Goal: Entertainment & Leisure: Consume media (video, audio)

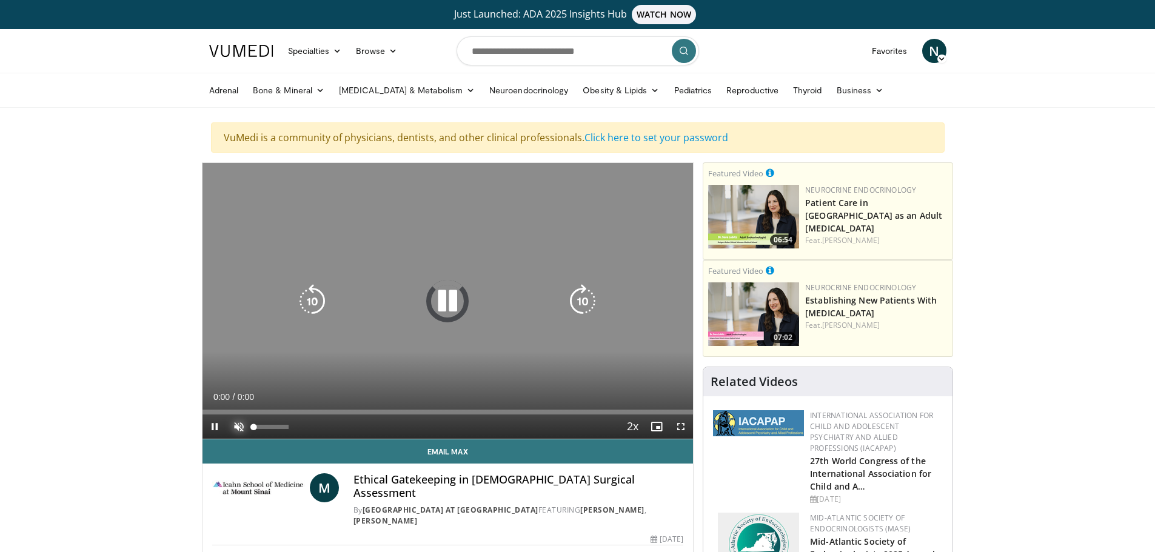
click at [237, 427] on span "Video Player" at bounding box center [239, 427] width 24 height 24
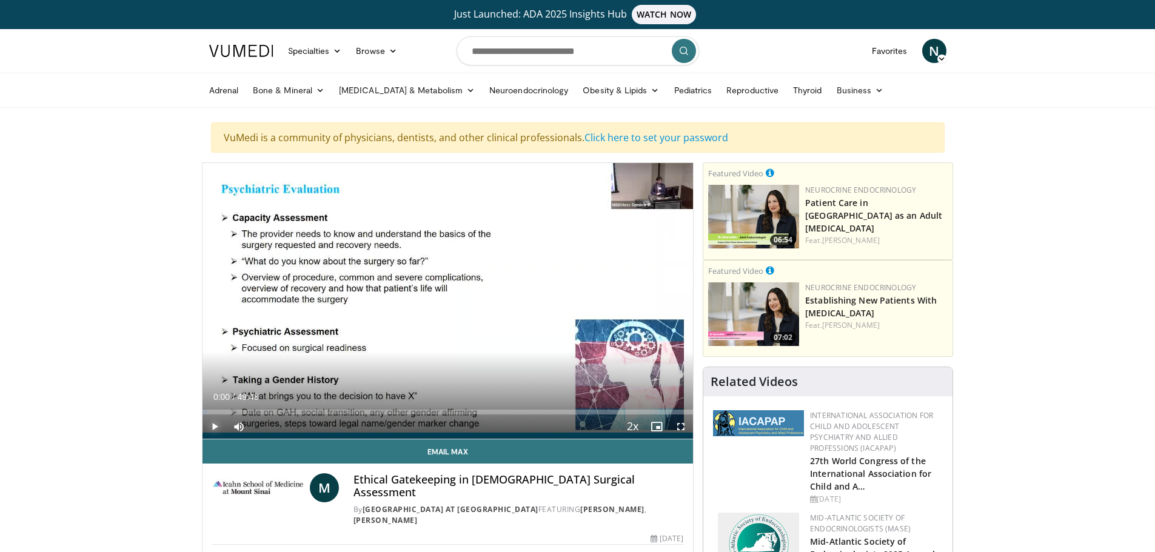
click at [215, 426] on span "Video Player" at bounding box center [214, 427] width 24 height 24
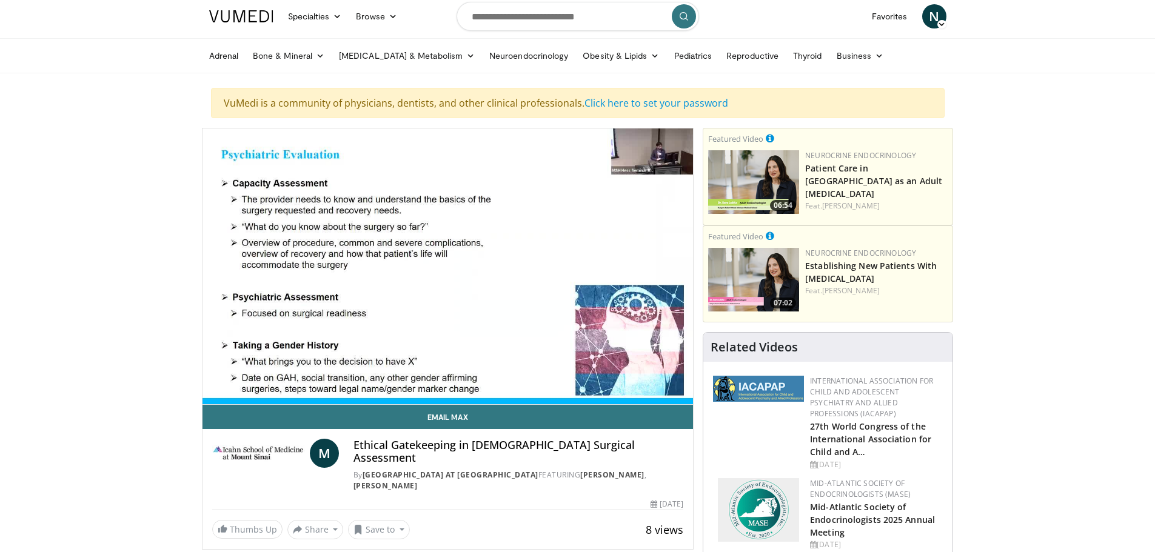
scroll to position [121, 0]
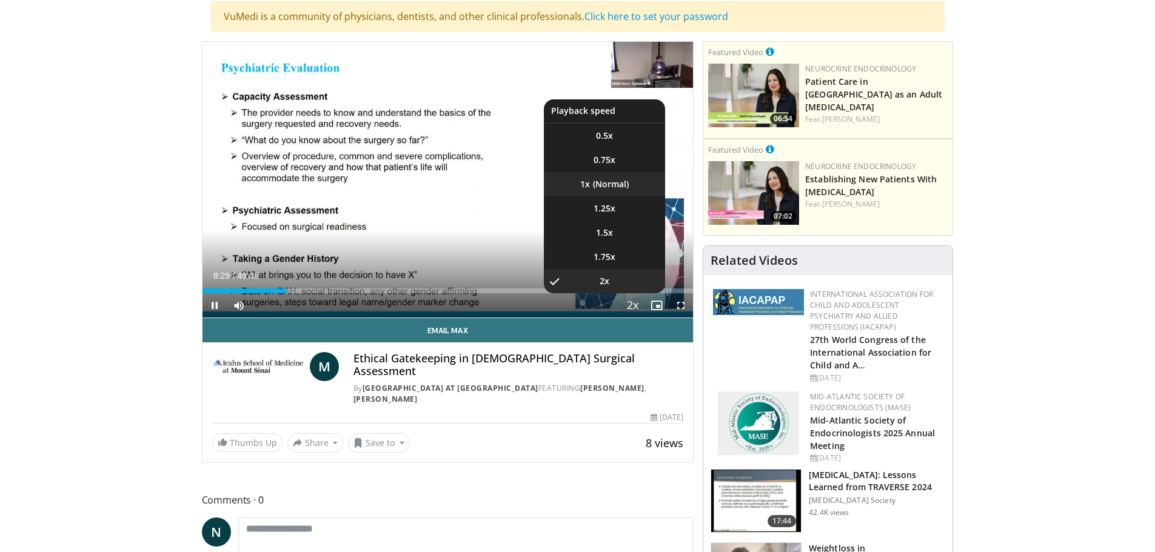
click at [603, 189] on li "1x" at bounding box center [604, 184] width 121 height 24
click at [612, 282] on li "2x" at bounding box center [604, 281] width 121 height 24
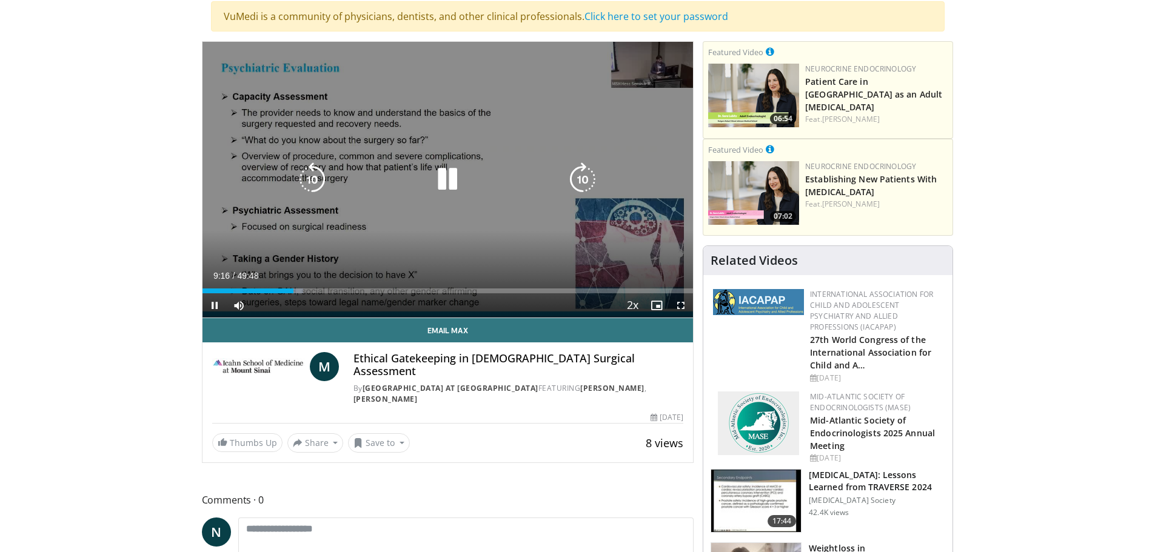
click at [589, 173] on icon "Video Player" at bounding box center [583, 179] width 34 height 34
click at [460, 117] on div "10 seconds Tap to unmute" at bounding box center [447, 180] width 491 height 276
click at [440, 174] on icon "Video Player" at bounding box center [447, 179] width 34 height 34
click at [583, 178] on icon "Video Player" at bounding box center [583, 179] width 34 height 34
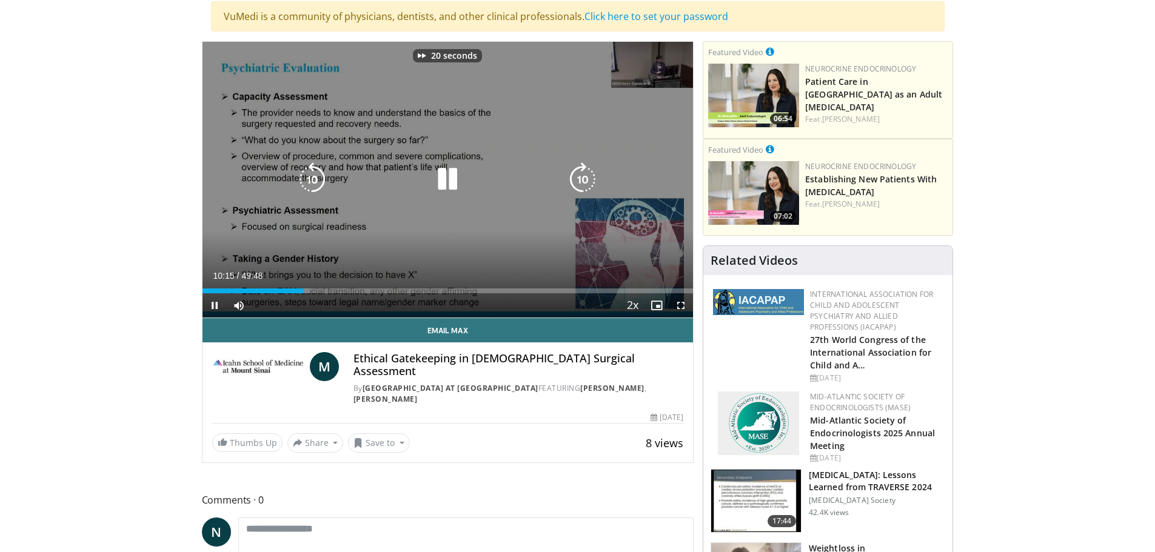
click at [583, 178] on icon "Video Player" at bounding box center [583, 179] width 34 height 34
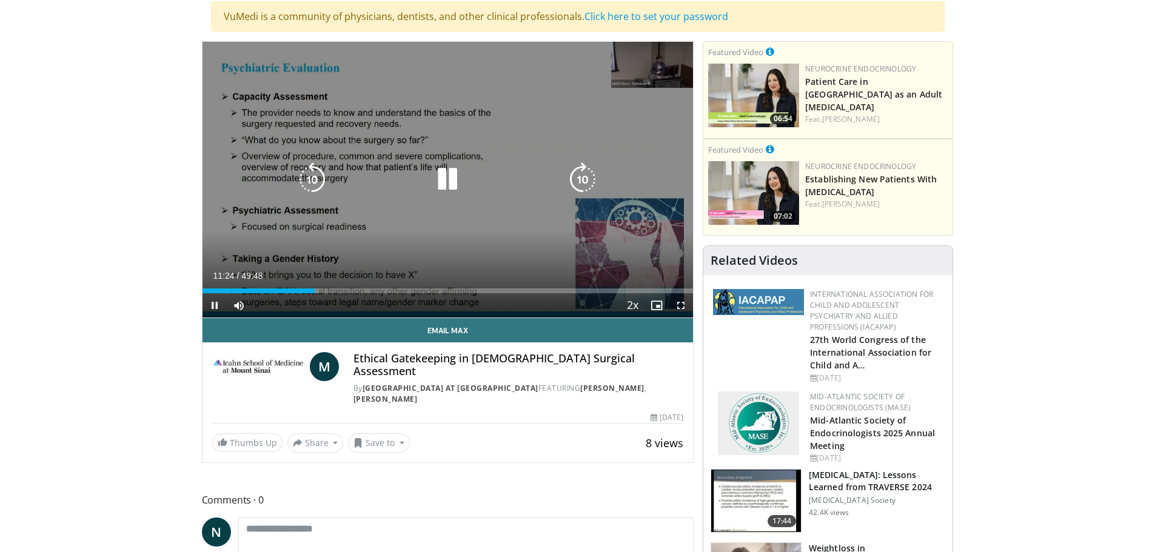
click at [584, 179] on icon "Video Player" at bounding box center [583, 179] width 34 height 34
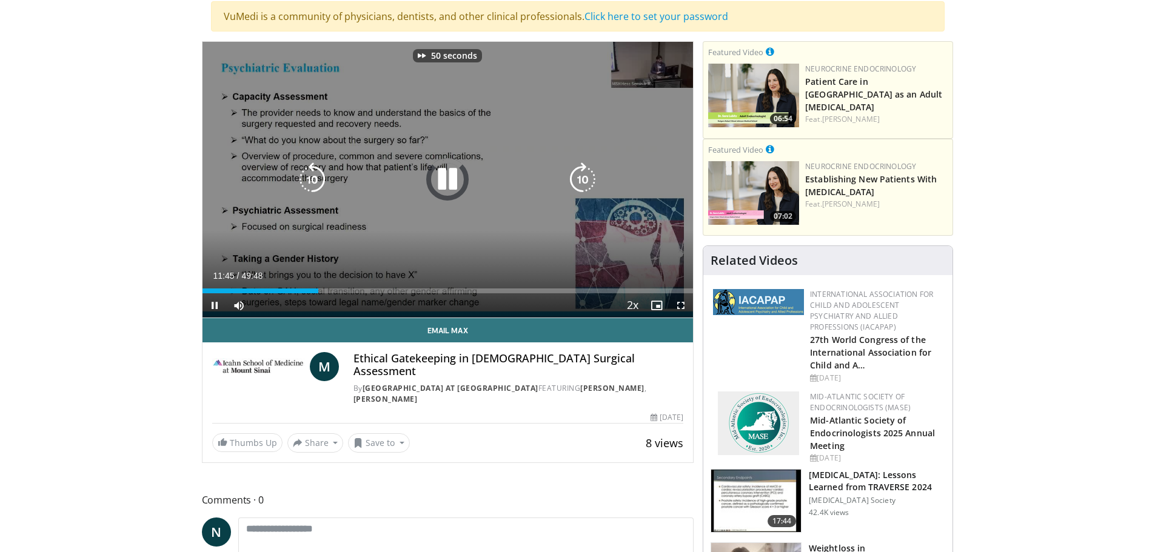
click at [584, 179] on icon "Video Player" at bounding box center [583, 179] width 34 height 34
click at [584, 184] on icon "Video Player" at bounding box center [583, 179] width 34 height 34
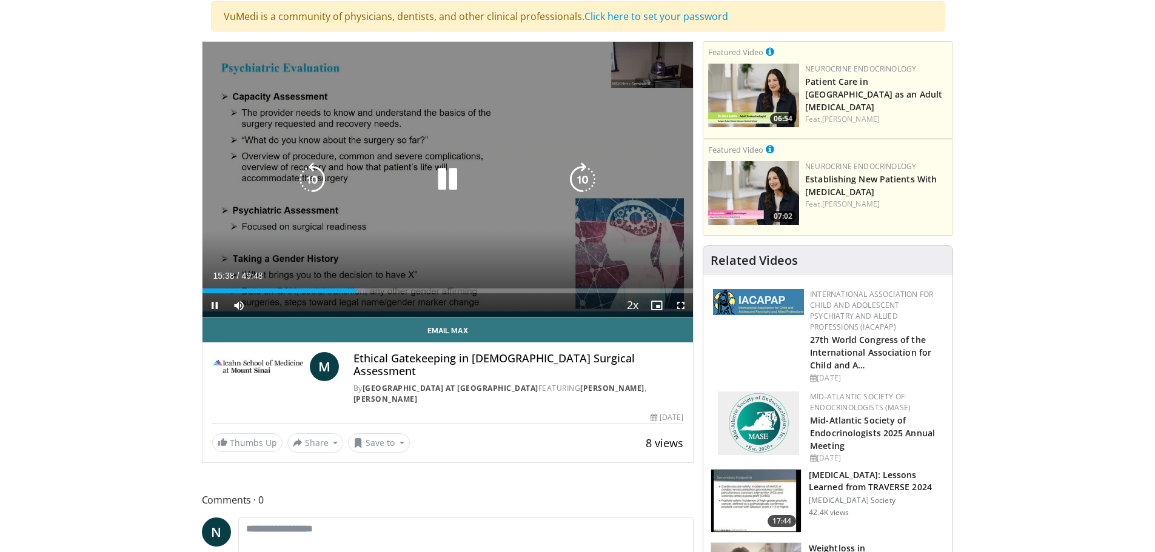
click at [570, 180] on icon "Video Player" at bounding box center [583, 179] width 34 height 34
click at [579, 178] on icon "Video Player" at bounding box center [583, 179] width 34 height 34
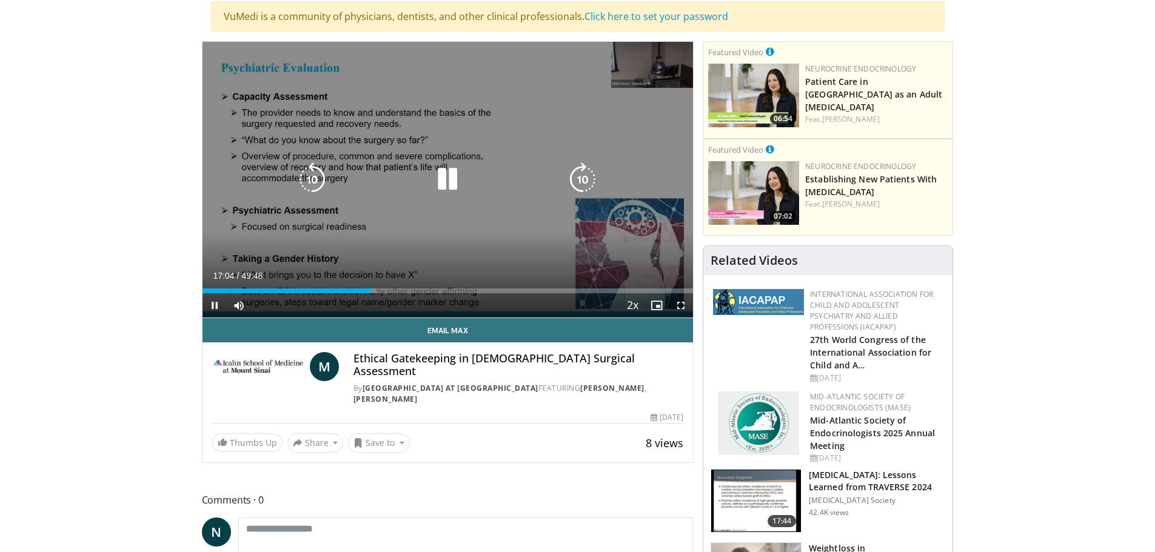
click at [573, 174] on icon "Video Player" at bounding box center [583, 179] width 34 height 34
click at [576, 174] on icon "Video Player" at bounding box center [583, 179] width 34 height 34
click at [586, 179] on icon "Video Player" at bounding box center [583, 179] width 34 height 34
click at [583, 184] on icon "Video Player" at bounding box center [583, 179] width 34 height 34
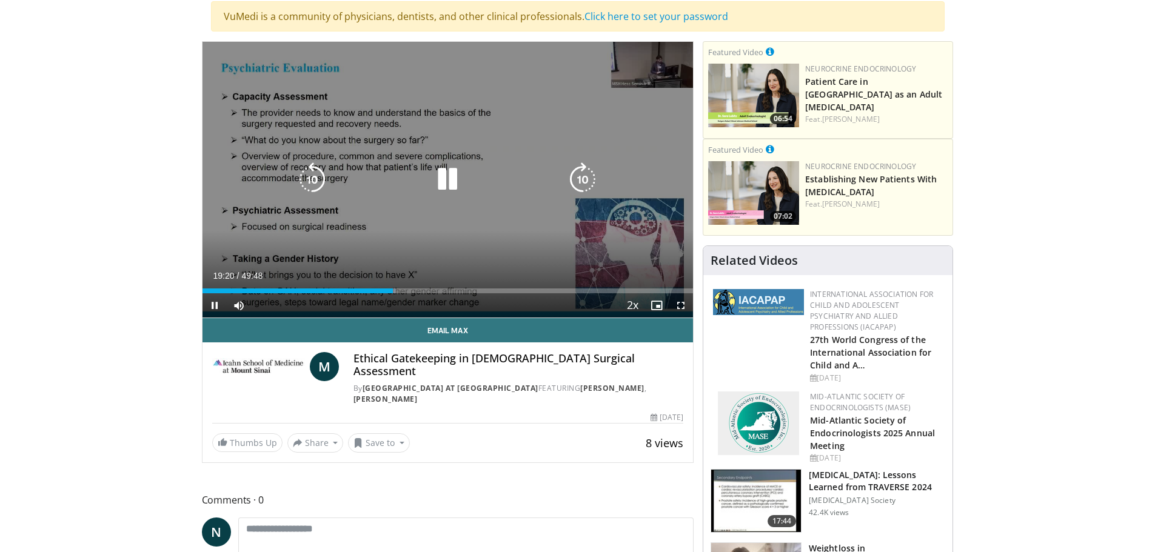
click at [582, 183] on icon "Video Player" at bounding box center [583, 179] width 34 height 34
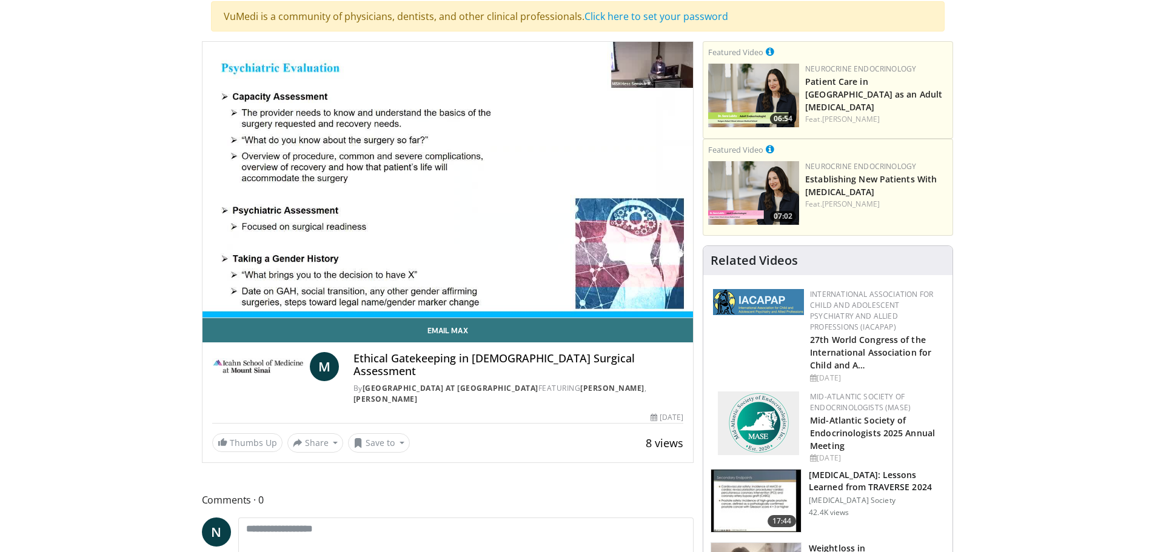
click at [582, 183] on div "10 seconds Tap to unmute" at bounding box center [447, 180] width 491 height 276
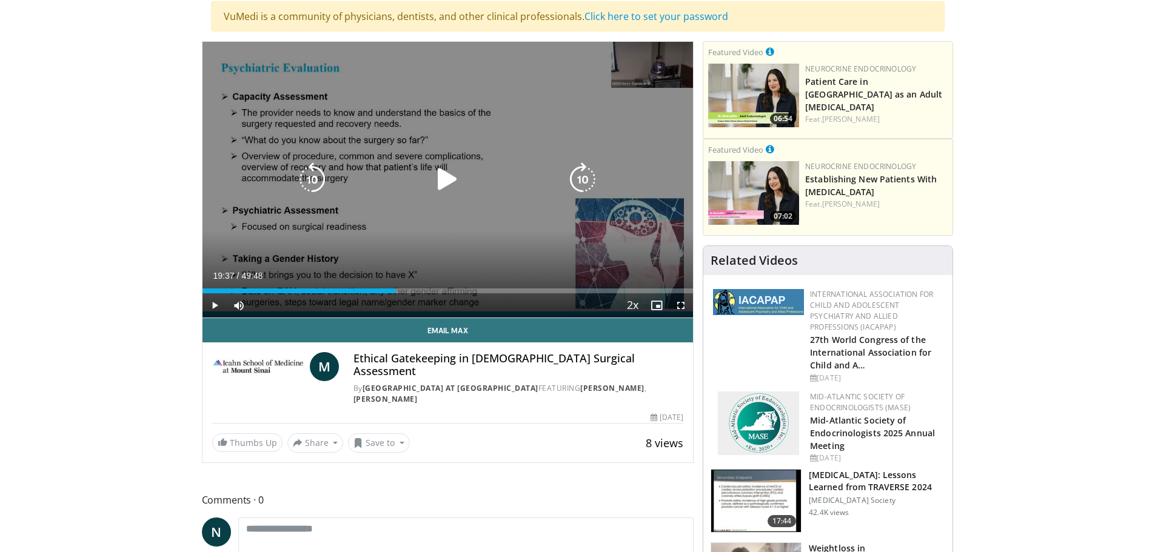
click at [441, 179] on icon "Video Player" at bounding box center [447, 179] width 34 height 34
click at [586, 176] on icon "Video Player" at bounding box center [583, 179] width 34 height 34
click at [573, 178] on icon "Video Player" at bounding box center [583, 179] width 34 height 34
